Goal: Task Accomplishment & Management: Manage account settings

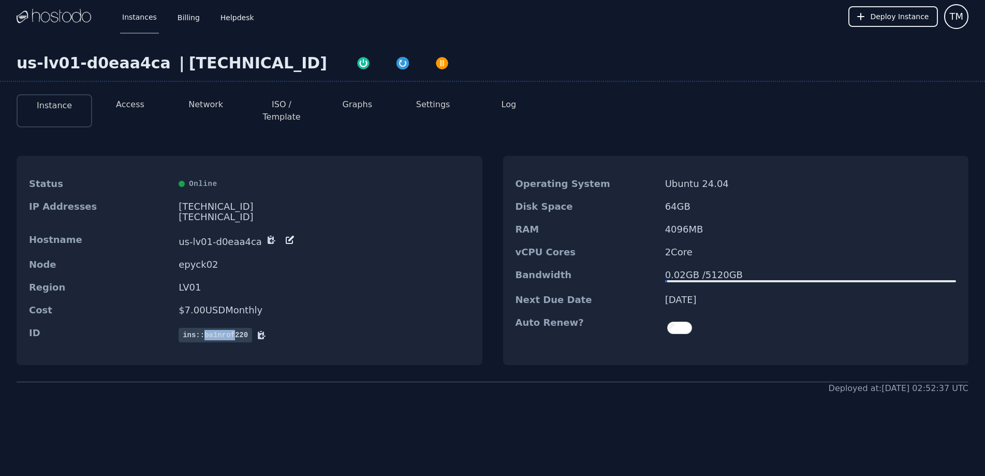
drag, startPoint x: 201, startPoint y: 325, endPoint x: 231, endPoint y: 327, distance: 30.1
click at [231, 328] on span "ins::ba1nrof220" at bounding box center [216, 335] width 74 height 14
click at [330, 286] on div "Region LV01" at bounding box center [250, 287] width 466 height 23
click at [442, 105] on button "Settings" at bounding box center [433, 104] width 34 height 12
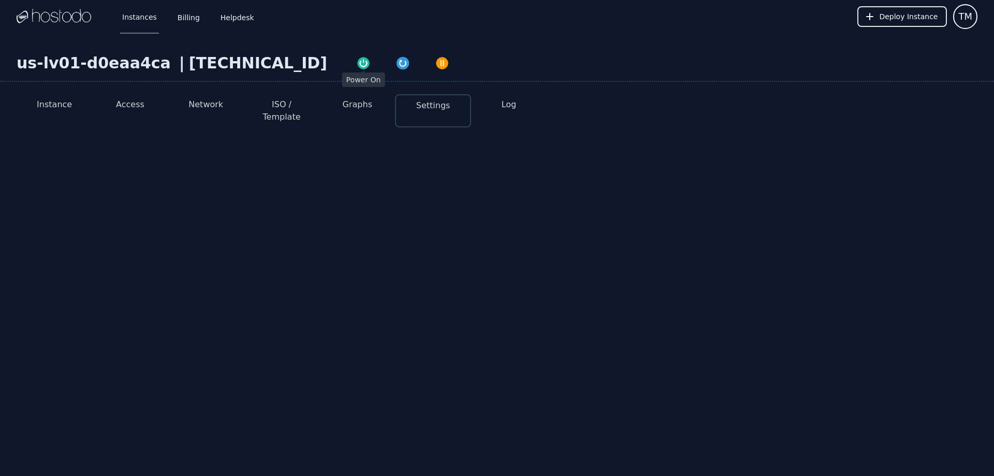
select select "***"
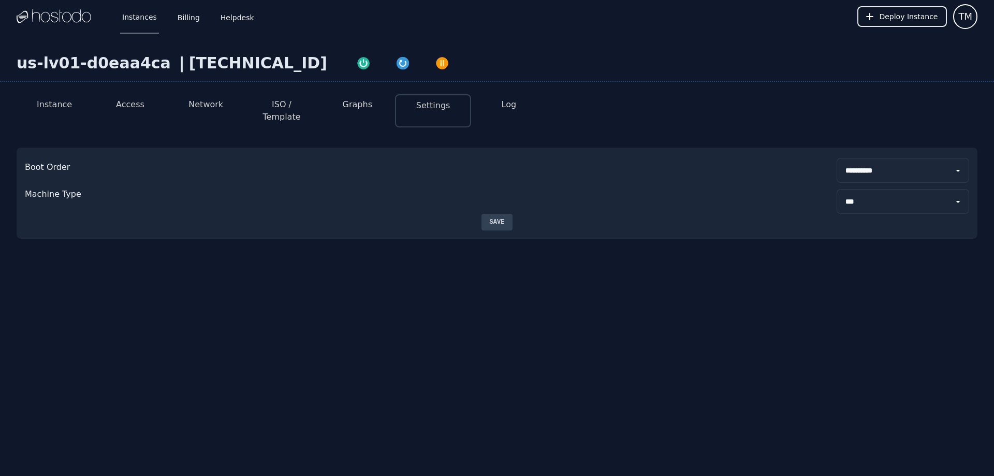
drag, startPoint x: 852, startPoint y: 161, endPoint x: 858, endPoint y: 161, distance: 6.2
click at [853, 161] on select "**********" at bounding box center [903, 170] width 133 height 25
click at [865, 161] on select "**********" at bounding box center [903, 170] width 133 height 25
click at [868, 189] on select "****** ***" at bounding box center [903, 201] width 133 height 25
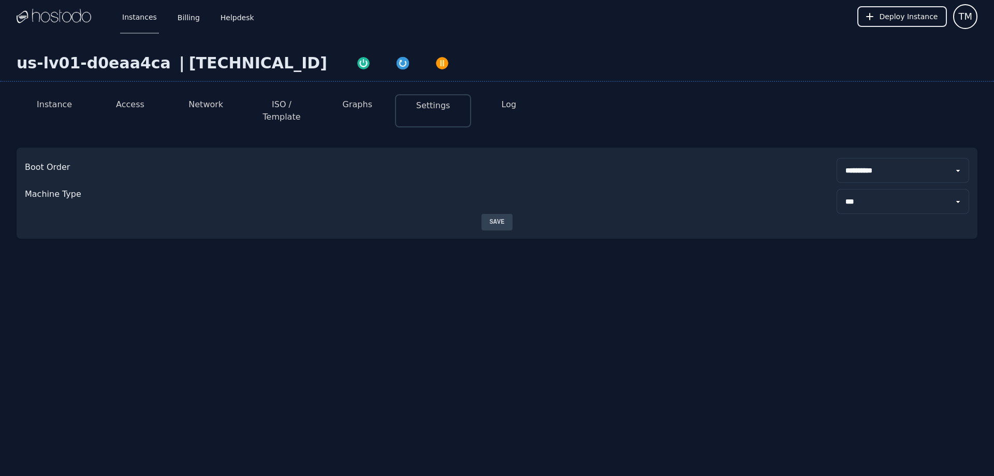
click at [868, 189] on select "****** ***" at bounding box center [903, 201] width 133 height 25
click at [276, 100] on button "ISO / Template" at bounding box center [281, 110] width 59 height 25
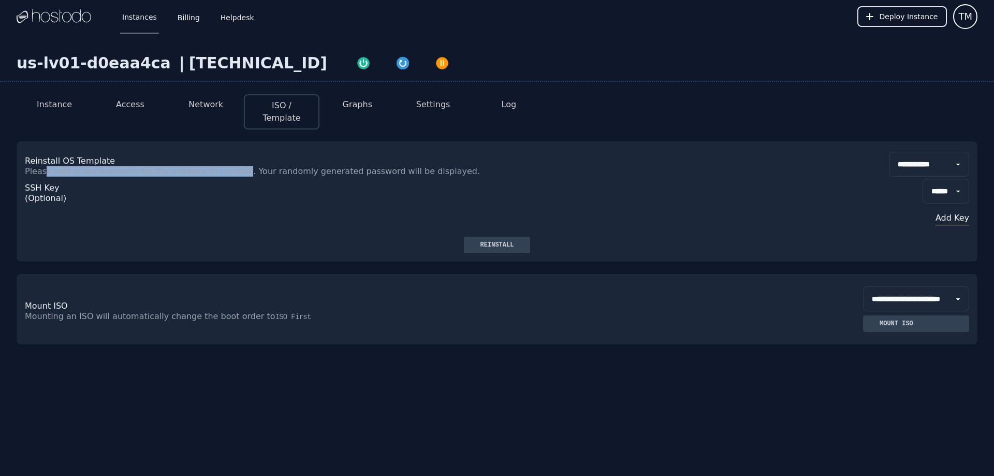
drag, startPoint x: 58, startPoint y: 172, endPoint x: 255, endPoint y: 174, distance: 196.8
click at [242, 174] on p "Please wait a few moments for the instance to reinstall. Your randomly generate…" at bounding box center [261, 171] width 472 height 10
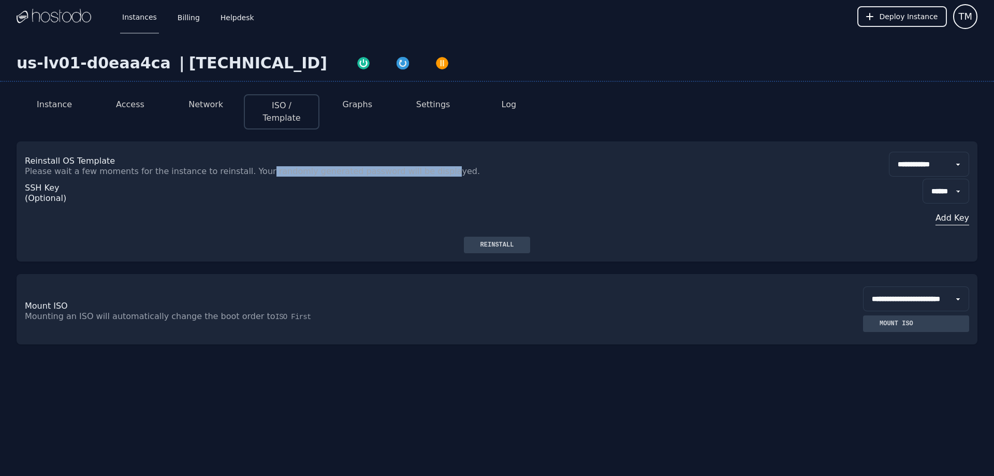
drag, startPoint x: 262, startPoint y: 175, endPoint x: 441, endPoint y: 171, distance: 179.2
click at [441, 171] on p "Please wait a few moments for the instance to reinstall. Your randomly generate…" at bounding box center [261, 171] width 472 height 10
drag, startPoint x: 433, startPoint y: 173, endPoint x: 525, endPoint y: 179, distance: 92.3
click at [519, 177] on div "**********" at bounding box center [497, 188] width 961 height 95
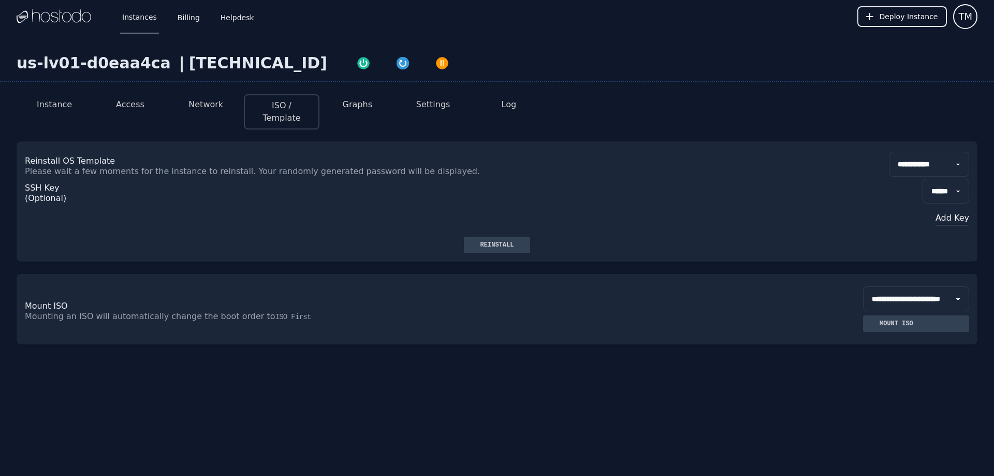
click at [525, 179] on div "SSH Key (Optional) ****** Add Key" at bounding box center [497, 207] width 944 height 60
click at [925, 173] on select "**********" at bounding box center [929, 164] width 80 height 25
click at [931, 171] on select "**********" at bounding box center [929, 164] width 80 height 25
click at [935, 196] on select "******" at bounding box center [946, 191] width 47 height 25
click at [938, 194] on select "******" at bounding box center [946, 191] width 47 height 25
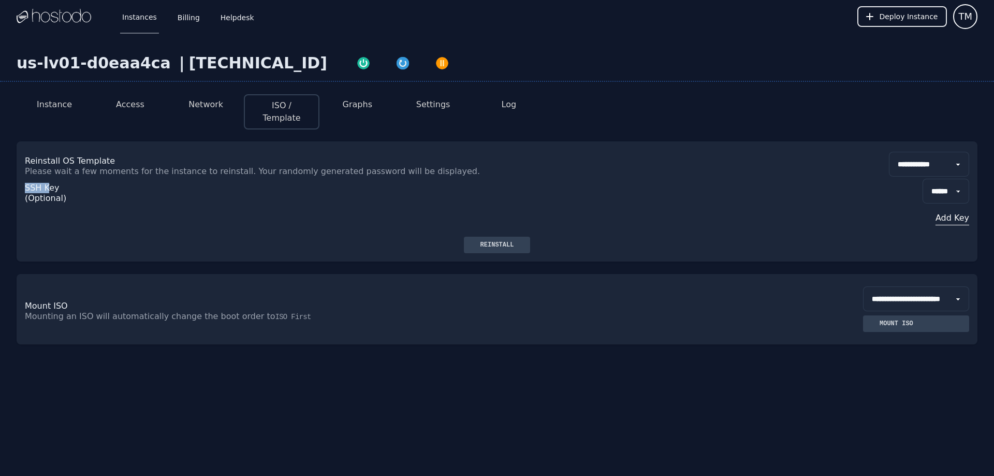
drag, startPoint x: 29, startPoint y: 186, endPoint x: 60, endPoint y: 179, distance: 31.4
click at [56, 180] on div "SSH Key (Optional)" at bounding box center [64, 208] width 79 height 58
click at [69, 180] on div "SSH Key (Optional)" at bounding box center [64, 208] width 79 height 58
drag, startPoint x: 36, startPoint y: 195, endPoint x: 65, endPoint y: 197, distance: 29.1
click at [65, 197] on div "SSH Key (Optional)" at bounding box center [64, 208] width 79 height 58
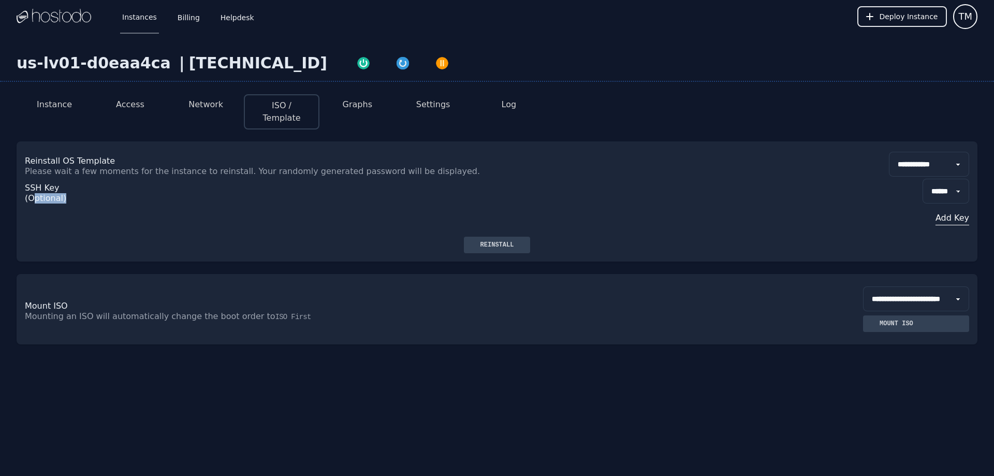
click at [456, 225] on div "SSH Key (Optional) ****** Add Key" at bounding box center [497, 207] width 944 height 60
click at [60, 101] on button "Instance" at bounding box center [54, 104] width 35 height 12
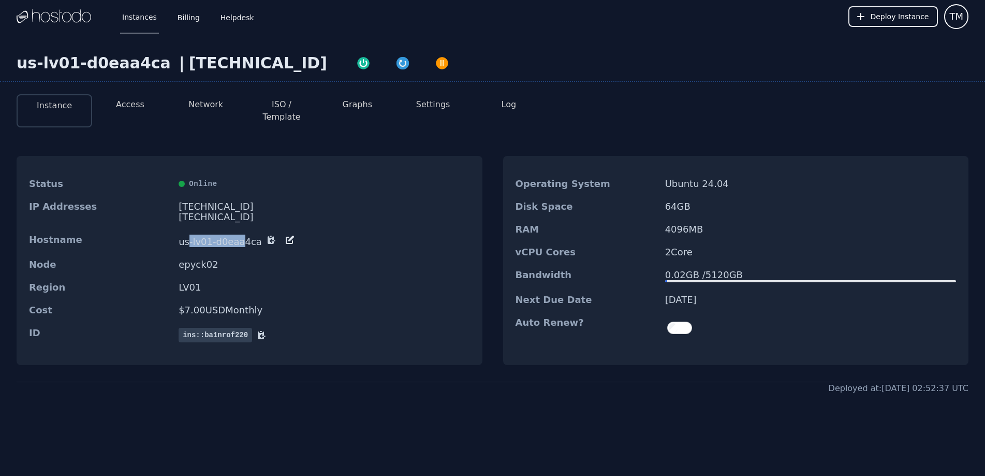
drag, startPoint x: 188, startPoint y: 231, endPoint x: 240, endPoint y: 228, distance: 51.4
click at [240, 235] on dd "us-lv01-d0eaa4ca" at bounding box center [324, 241] width 291 height 12
click at [59, 19] on img at bounding box center [54, 17] width 75 height 16
click at [961, 18] on span "TM" at bounding box center [957, 16] width 14 height 14
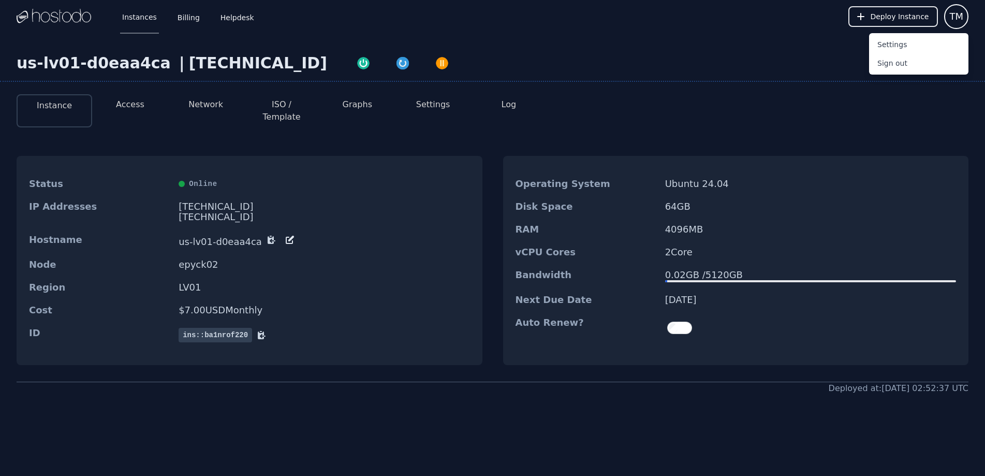
click at [776, 51] on div "us-lv01-d0eaa4ca | 158.51.126.86 Instance Access Network ISO / Template Graphs …" at bounding box center [492, 265] width 985 height 465
click at [650, 110] on div "Instance Access Network ISO / Template Graphs Settings Log" at bounding box center [493, 110] width 952 height 33
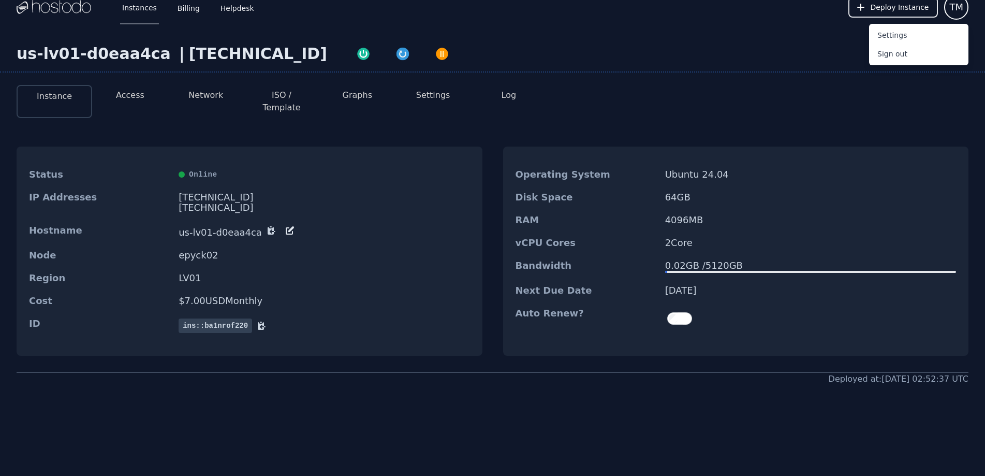
scroll to position [12, 0]
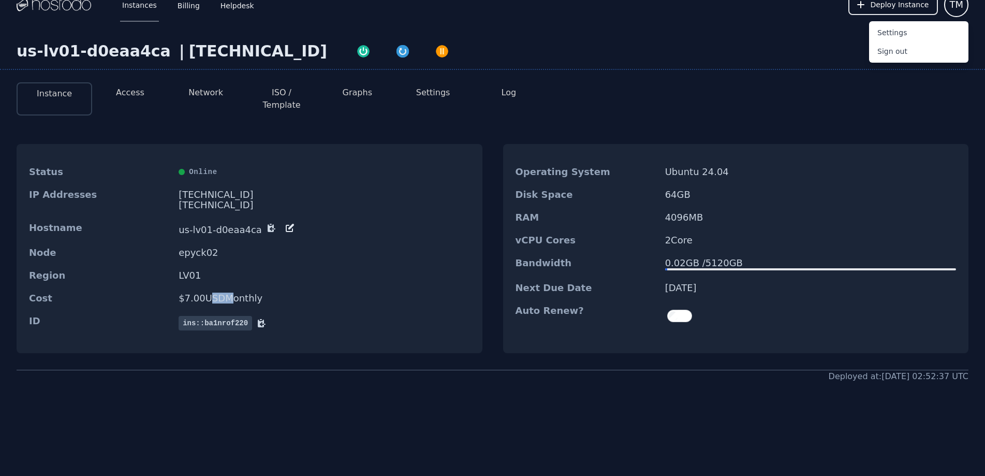
drag, startPoint x: 250, startPoint y: 286, endPoint x: 269, endPoint y: 284, distance: 19.7
click at [266, 293] on dd "$ 7.00 USD Monthly" at bounding box center [324, 298] width 291 height 10
click at [269, 293] on dd "$ 7.00 USD Monthly" at bounding box center [324, 298] width 291 height 10
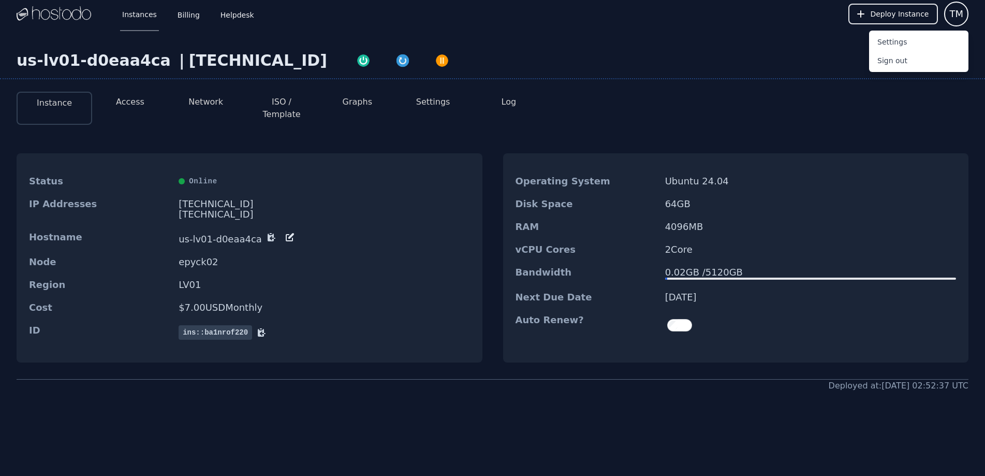
scroll to position [0, 0]
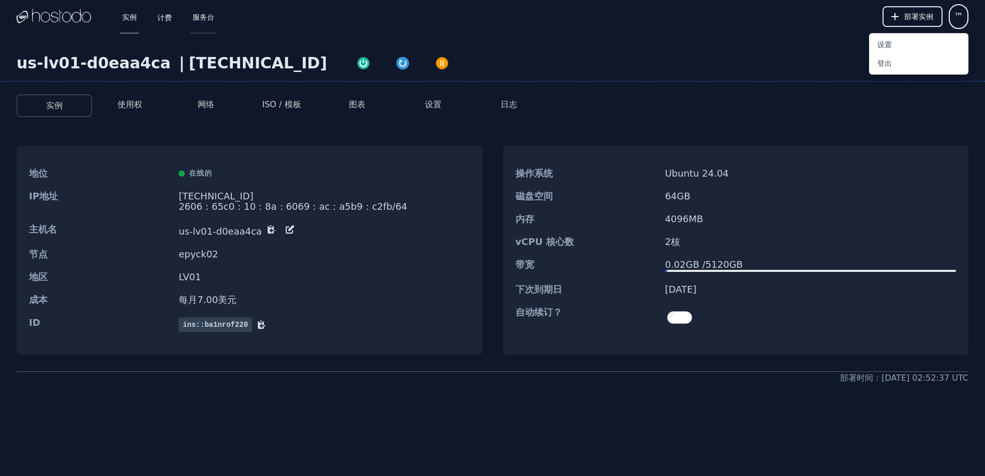
click at [203, 18] on font "服务台" at bounding box center [204, 17] width 22 height 8
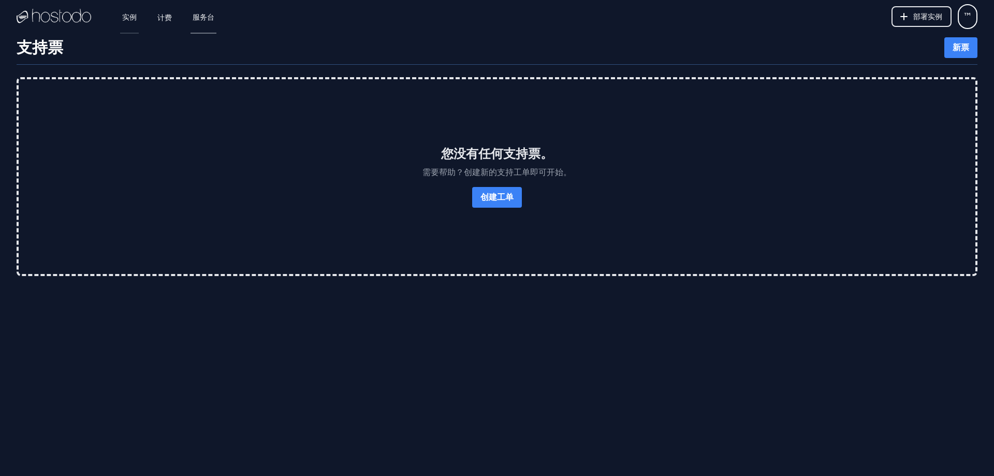
click at [133, 21] on font "实例" at bounding box center [129, 17] width 14 height 8
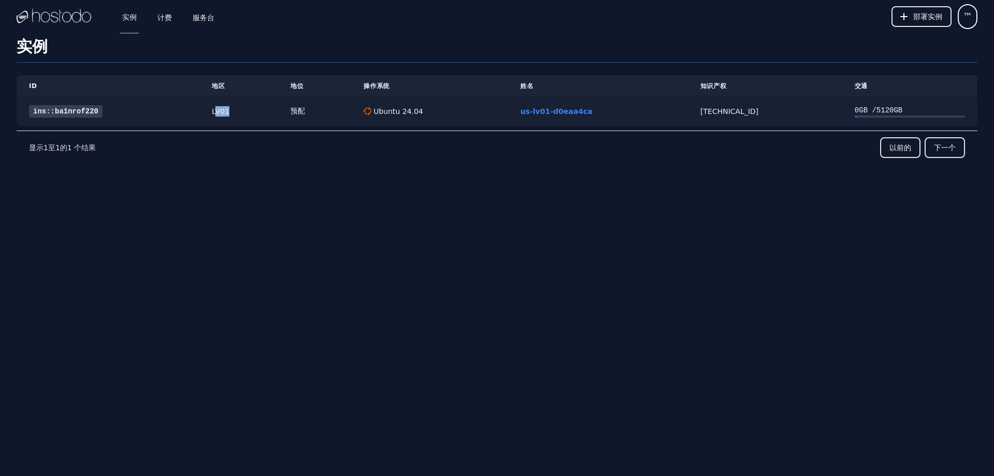
drag, startPoint x: 210, startPoint y: 110, endPoint x: 229, endPoint y: 112, distance: 18.8
click at [228, 112] on div "LV01" at bounding box center [239, 111] width 54 height 10
click at [229, 112] on div "LV01" at bounding box center [239, 111] width 54 height 10
click at [325, 113] on div "预配" at bounding box center [314, 111] width 48 height 10
drag, startPoint x: 291, startPoint y: 110, endPoint x: 300, endPoint y: 109, distance: 8.8
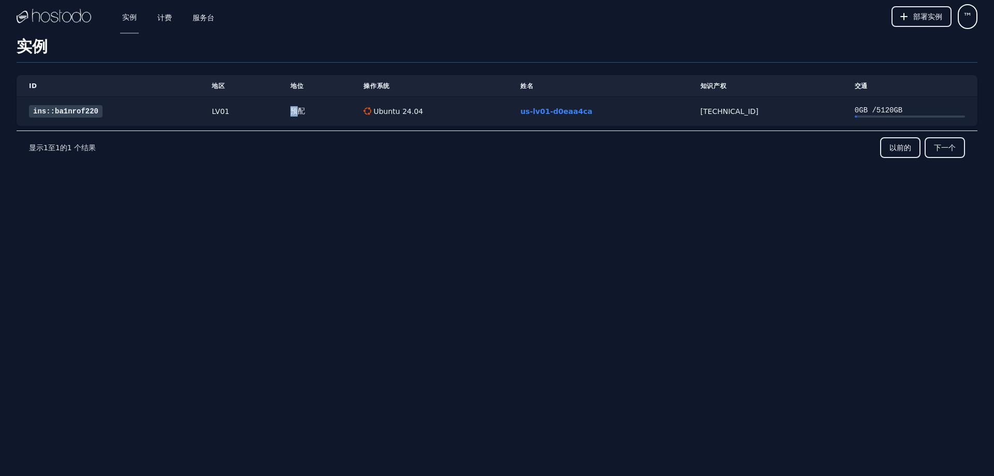
click at [300, 109] on font "预配" at bounding box center [297, 111] width 14 height 8
drag, startPoint x: 378, startPoint y: 113, endPoint x: 425, endPoint y: 115, distance: 47.2
click at [425, 115] on div "Ubuntu 24.04" at bounding box center [429, 111] width 132 height 10
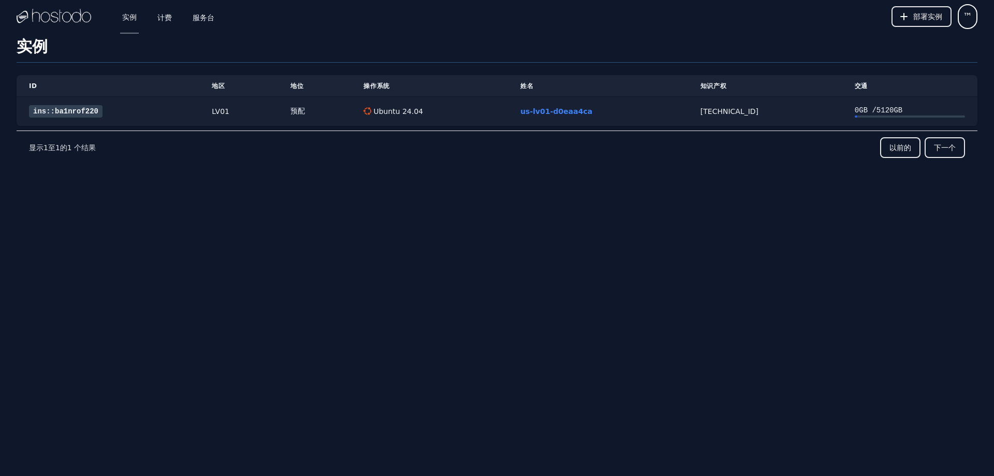
click at [716, 103] on td "[TECHNICAL_ID]" at bounding box center [765, 111] width 154 height 30
click at [64, 108] on font "ins::ba1nrof220" at bounding box center [65, 111] width 65 height 8
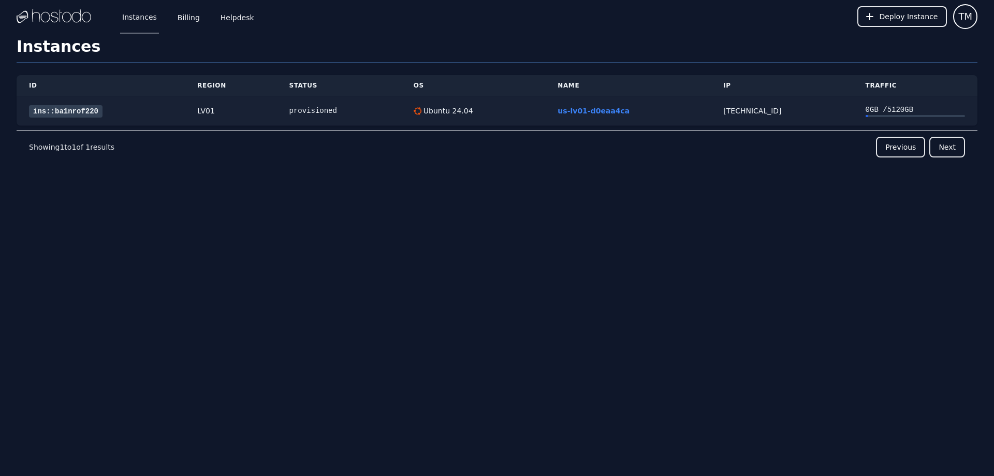
drag, startPoint x: 266, startPoint y: 209, endPoint x: 226, endPoint y: 115, distance: 101.6
click at [265, 206] on div "ID Region Status OS Name IP Traffic ins::ba1nrof220 LV01 provisioned Ubuntu 24.…" at bounding box center [497, 138] width 961 height 151
click at [51, 106] on link "ins::ba1nrof220" at bounding box center [66, 111] width 74 height 12
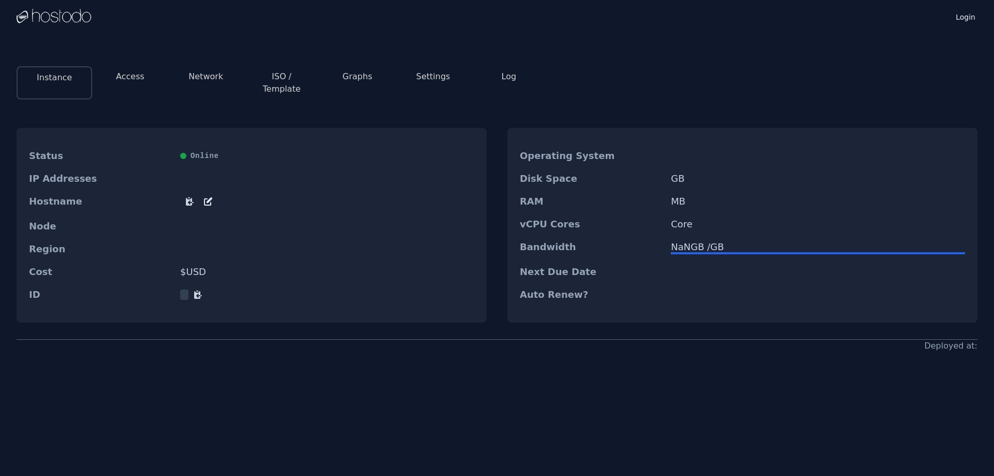
click at [131, 75] on button "Access" at bounding box center [130, 76] width 28 height 12
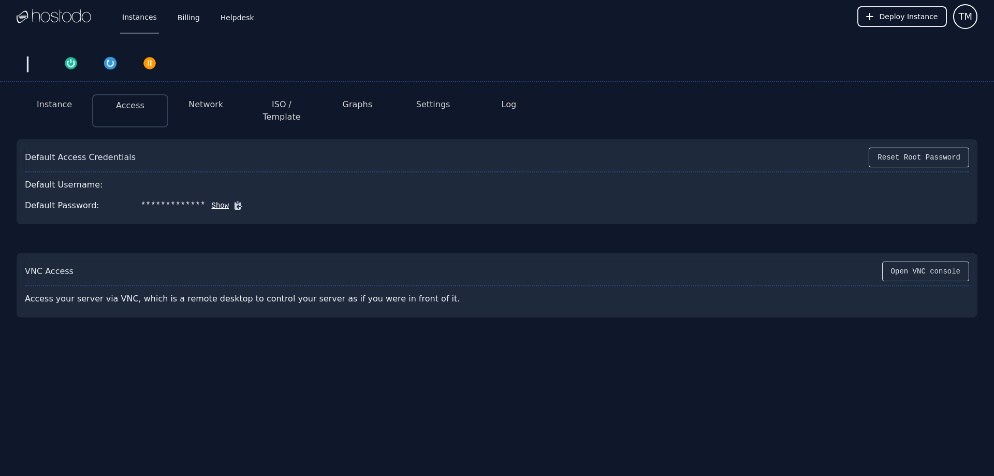
click at [207, 200] on button "Show" at bounding box center [218, 205] width 24 height 10
click at [151, 200] on button "Hide" at bounding box center [153, 205] width 24 height 10
click at [212, 200] on button "Show" at bounding box center [218, 205] width 24 height 10
click at [143, 200] on button "Hide" at bounding box center [153, 205] width 24 height 10
drag, startPoint x: 135, startPoint y: 194, endPoint x: 198, endPoint y: 195, distance: 63.2
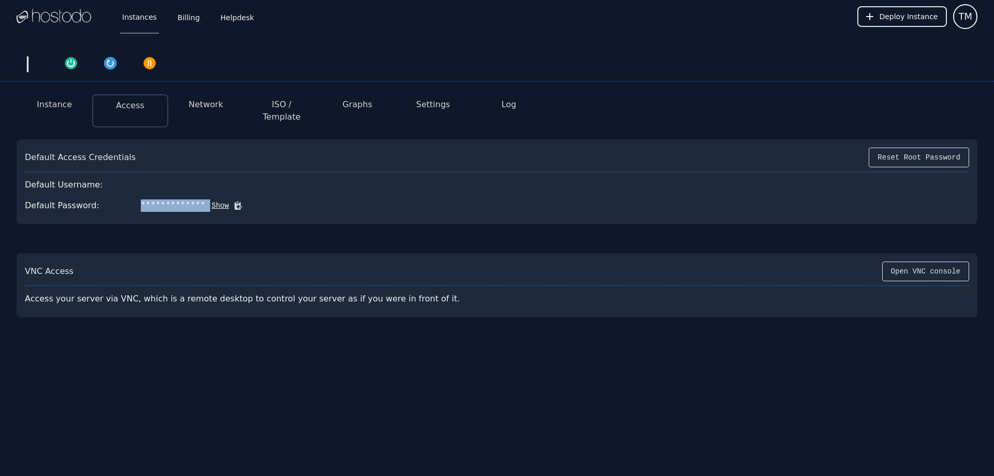
click at [198, 195] on div "**********" at bounding box center [497, 205] width 944 height 21
click at [206, 200] on button "Show" at bounding box center [218, 205] width 24 height 10
click at [144, 200] on button "Hide" at bounding box center [153, 205] width 24 height 10
click at [150, 199] on div "**********" at bounding box center [173, 205] width 65 height 12
click at [505, 184] on div "Default Username:" at bounding box center [497, 184] width 944 height 21
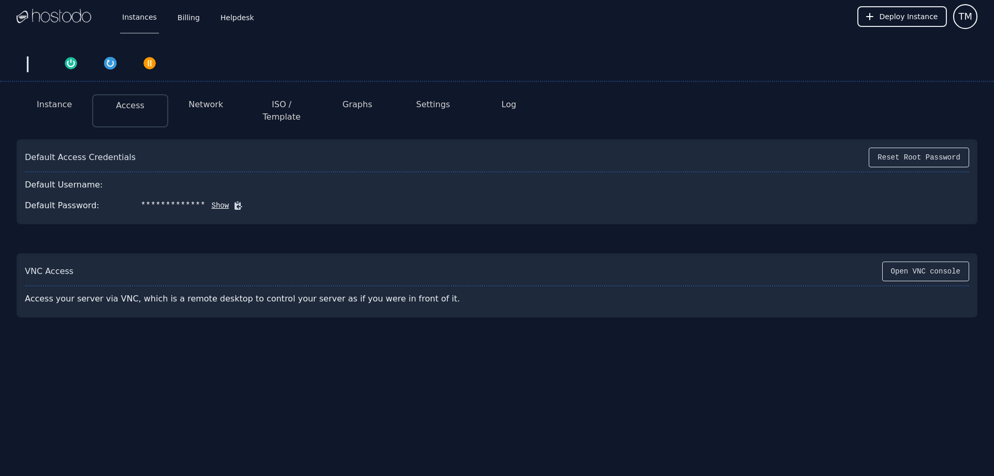
click at [207, 98] on button "Network" at bounding box center [205, 104] width 35 height 12
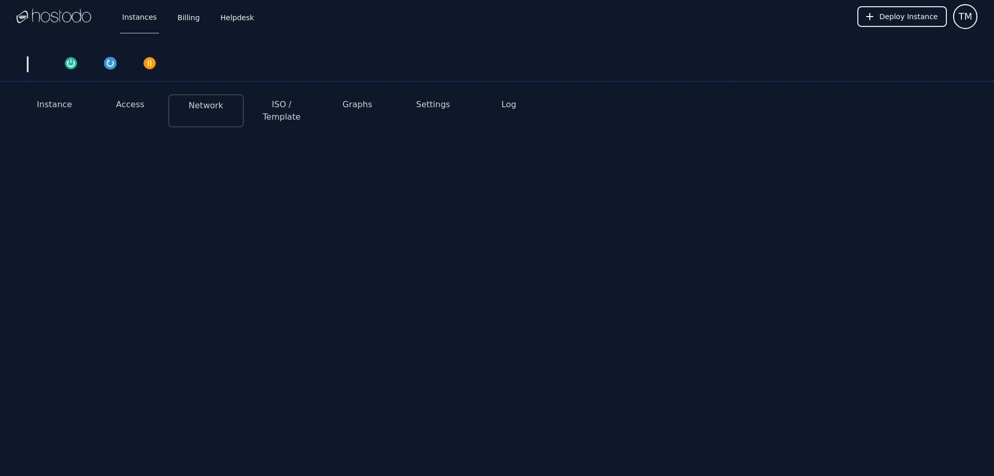
click at [278, 100] on button "ISO / Template" at bounding box center [281, 110] width 59 height 25
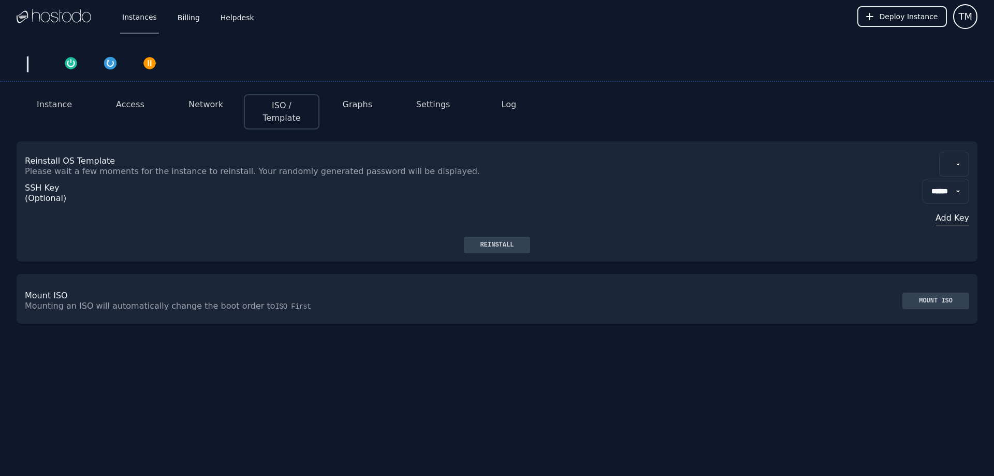
click at [355, 114] on li "Graphs" at bounding box center [357, 111] width 76 height 35
click at [356, 106] on button "Graphs" at bounding box center [358, 104] width 30 height 12
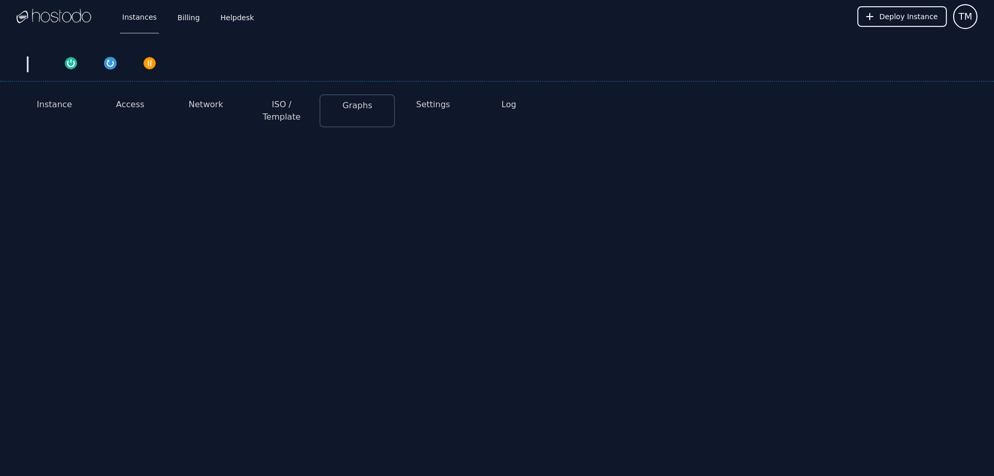
click at [351, 101] on button "Graphs" at bounding box center [358, 105] width 30 height 12
click at [425, 102] on button "Settings" at bounding box center [433, 104] width 34 height 12
click at [49, 18] on img at bounding box center [54, 17] width 75 height 16
click at [54, 103] on button "Instance" at bounding box center [54, 104] width 35 height 12
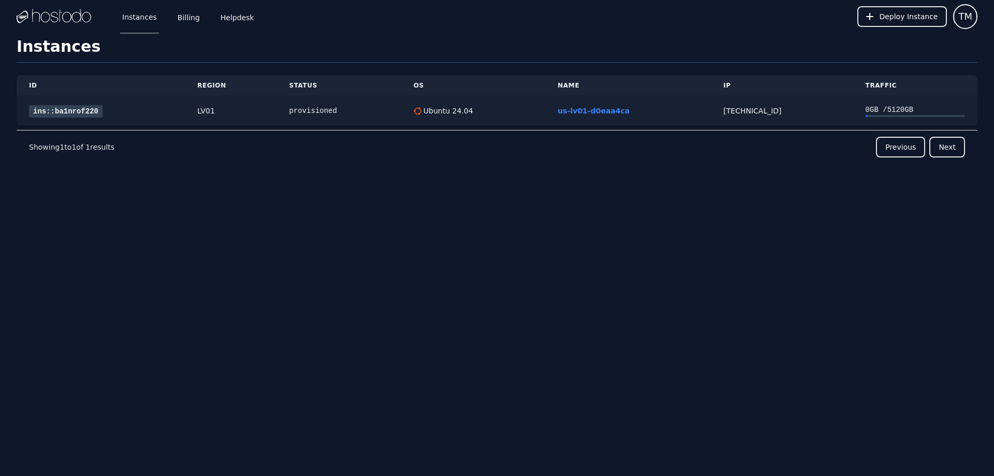
click at [74, 110] on link "ins::ba1nrof220" at bounding box center [66, 111] width 74 height 12
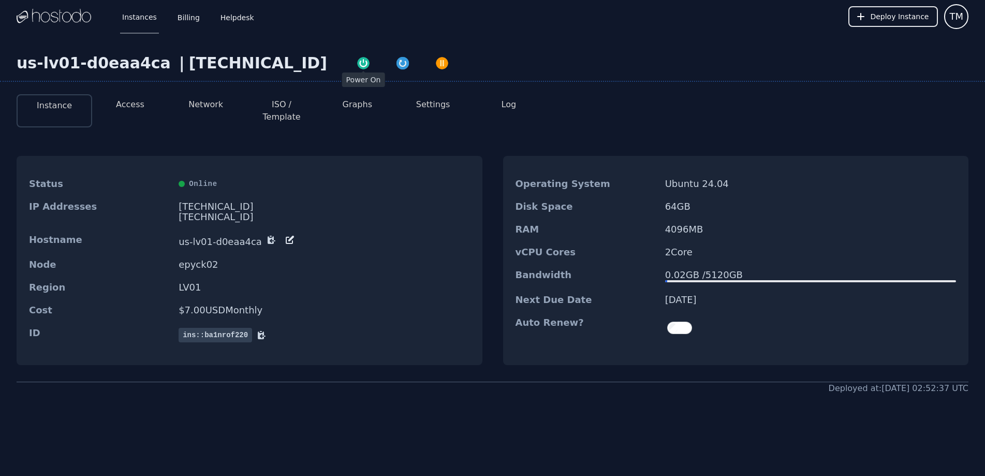
click at [356, 64] on img "button" at bounding box center [363, 63] width 14 height 14
